Goal: Task Accomplishment & Management: Manage account settings

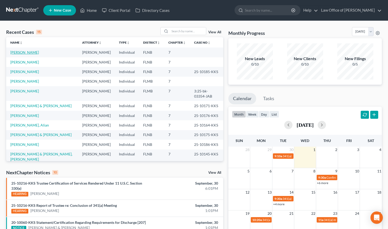
click at [29, 53] on link "[PERSON_NAME]" at bounding box center [24, 52] width 29 height 4
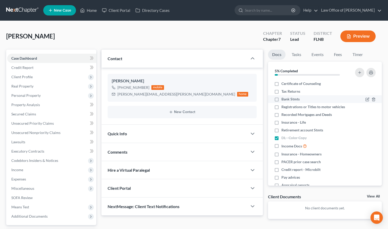
click at [282, 98] on label "Bank Stmts" at bounding box center [291, 98] width 18 height 5
click at [284, 98] on input "Bank Stmts" at bounding box center [285, 97] width 3 height 3
checkbox input "true"
click at [23, 7] on link at bounding box center [22, 10] width 33 height 9
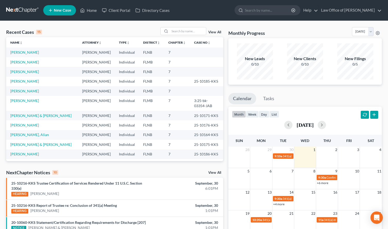
click at [224, 12] on ul "New Case Home Client Portal Directory Cases - No Result - See all results Or Pr…" at bounding box center [212, 10] width 339 height 13
click at [280, 30] on div "Monthly Progress Bankruptcy Bankruptcy October 2025 September 2025 August 2025 …" at bounding box center [306, 32] width 154 height 11
